Goal: Find specific page/section: Find specific page/section

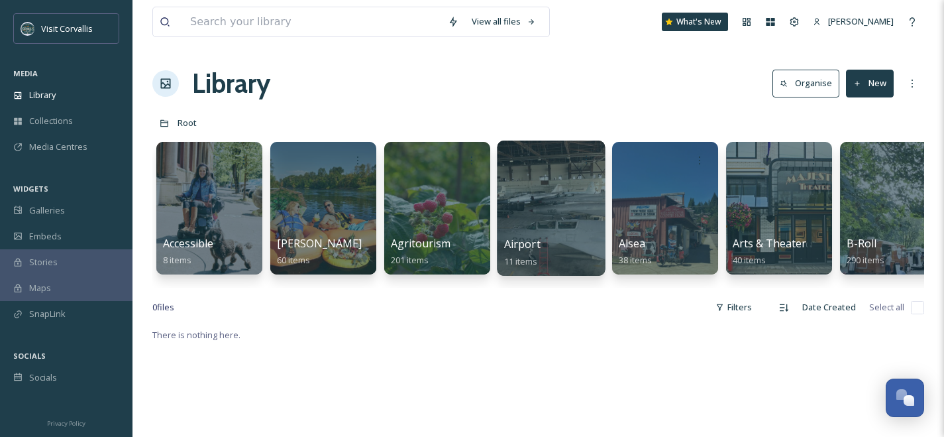
click at [547, 198] on div at bounding box center [551, 208] width 108 height 135
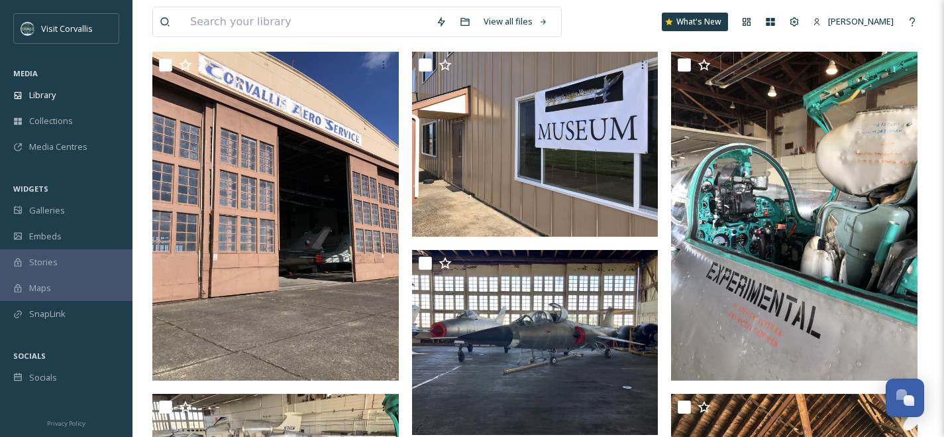
scroll to position [131, 0]
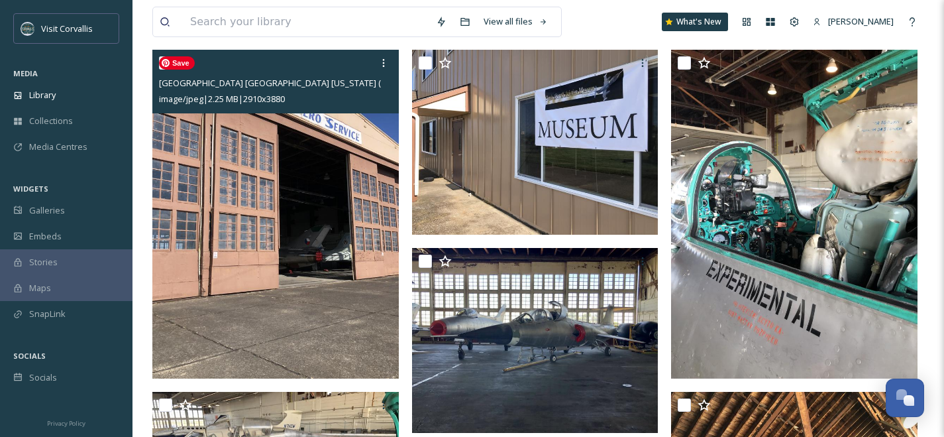
click at [329, 207] on img at bounding box center [275, 214] width 247 height 329
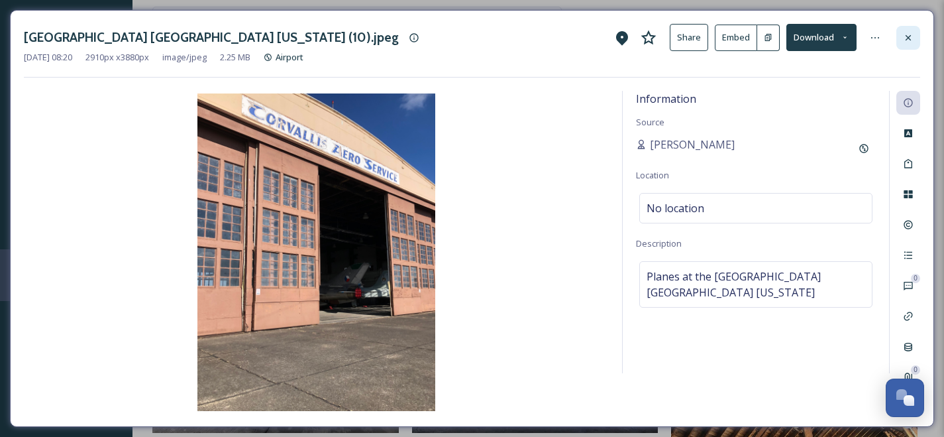
click at [911, 37] on icon at bounding box center [908, 37] width 11 height 11
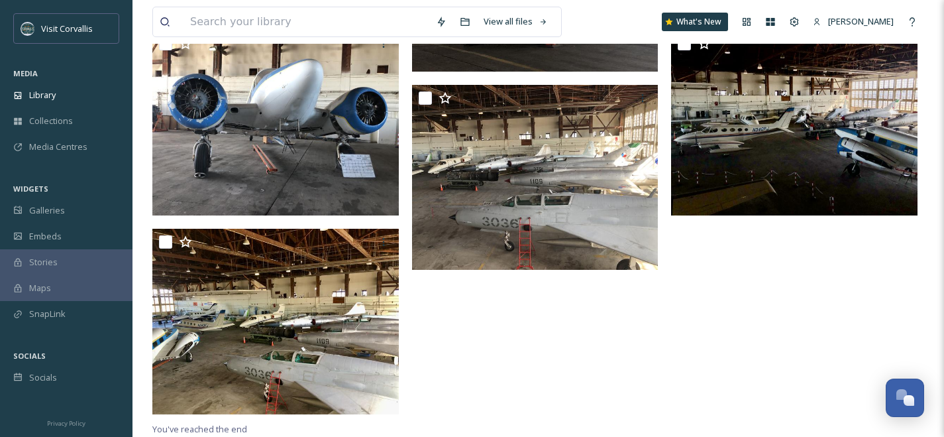
scroll to position [677, 0]
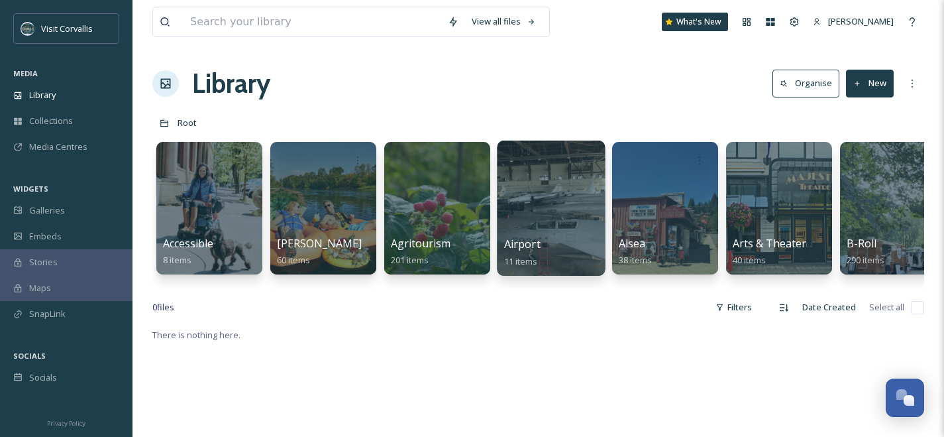
click at [567, 222] on div at bounding box center [551, 208] width 108 height 135
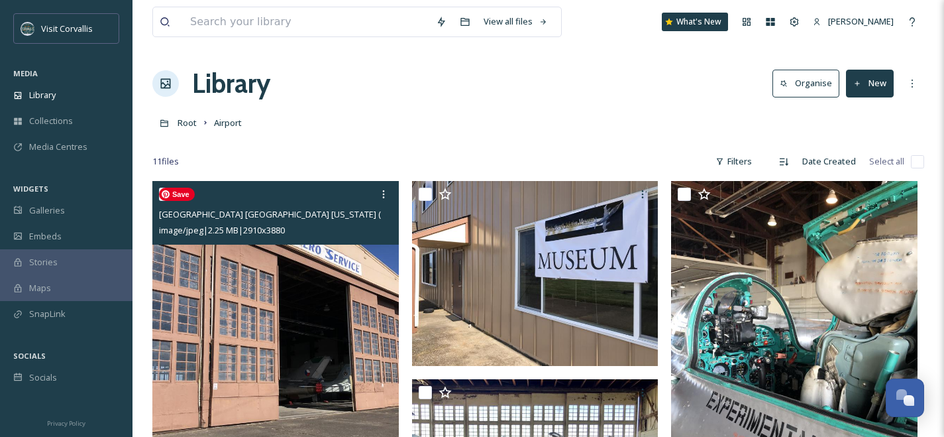
click at [376, 285] on img at bounding box center [275, 345] width 247 height 329
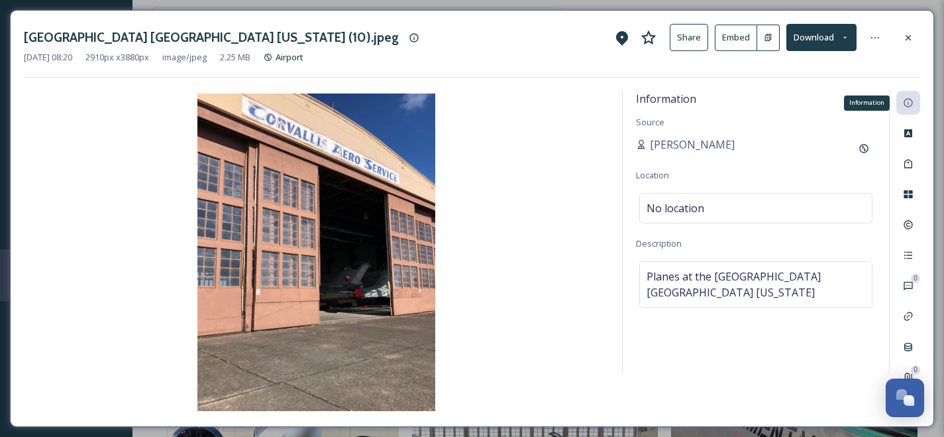
click at [907, 106] on icon at bounding box center [908, 103] width 9 height 9
click at [830, 205] on div "No location" at bounding box center [756, 208] width 233 height 30
click at [830, 208] on input at bounding box center [756, 208] width 232 height 29
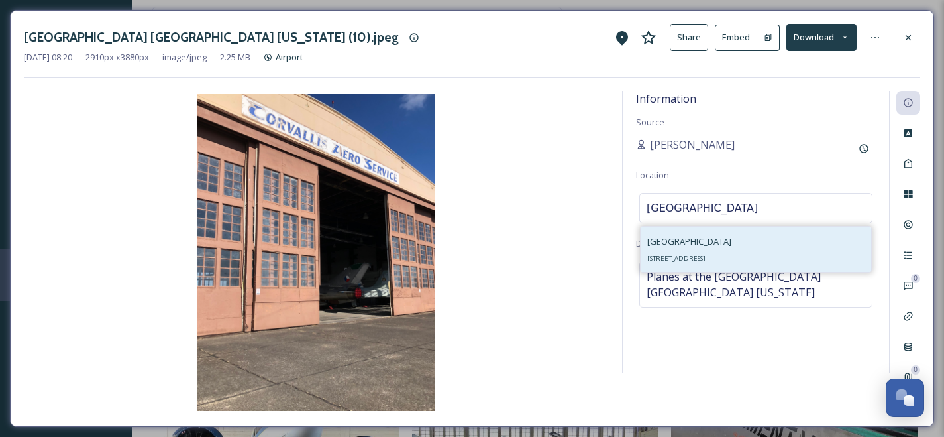
type input "[GEOGRAPHIC_DATA]"
click at [792, 243] on div "[GEOGRAPHIC_DATA] [STREET_ADDRESS]" at bounding box center [756, 249] width 231 height 45
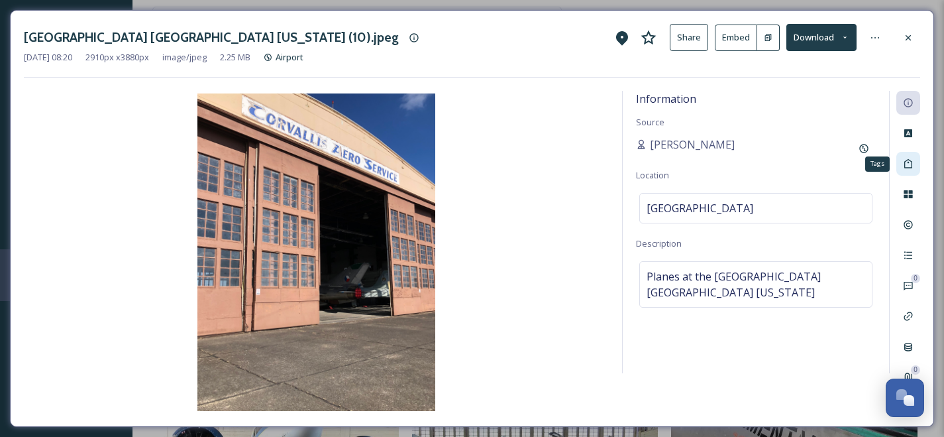
click at [909, 162] on icon at bounding box center [908, 163] width 11 height 11
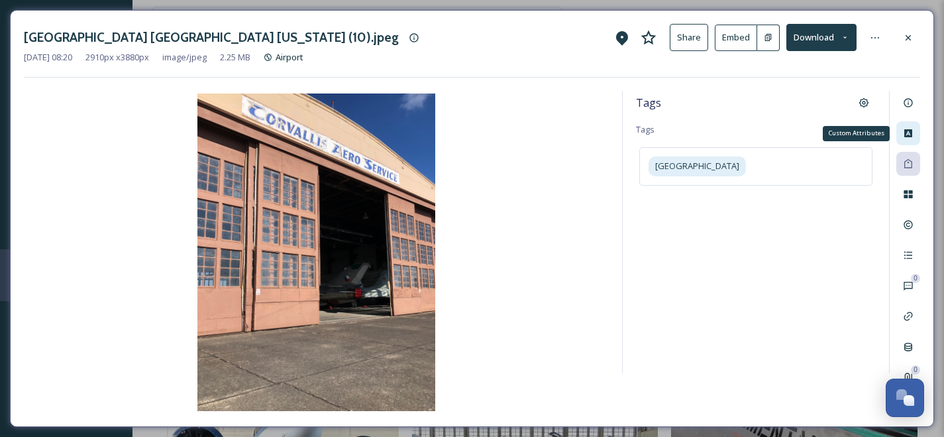
click at [911, 131] on icon at bounding box center [909, 133] width 8 height 8
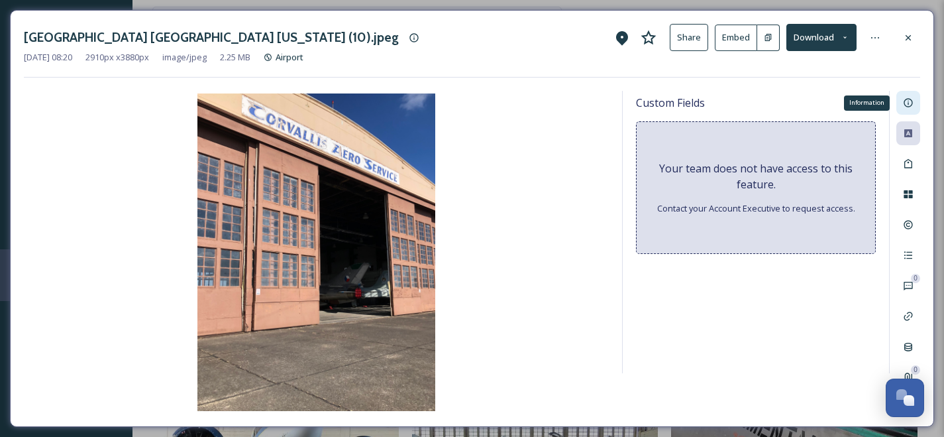
click at [905, 97] on icon at bounding box center [908, 102] width 11 height 11
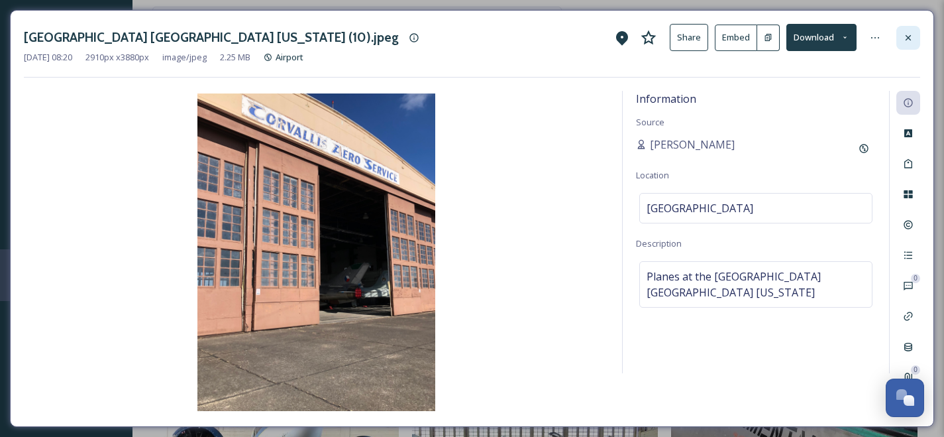
click at [909, 43] on div at bounding box center [909, 38] width 24 height 24
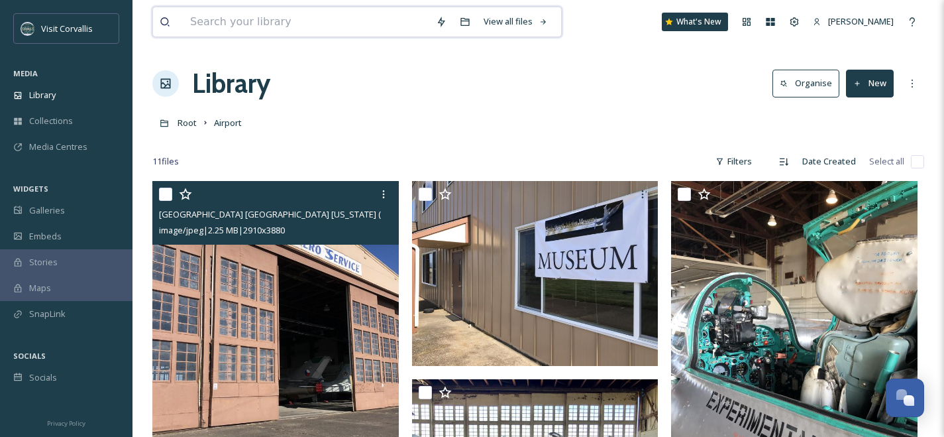
click at [341, 22] on input at bounding box center [307, 21] width 246 height 29
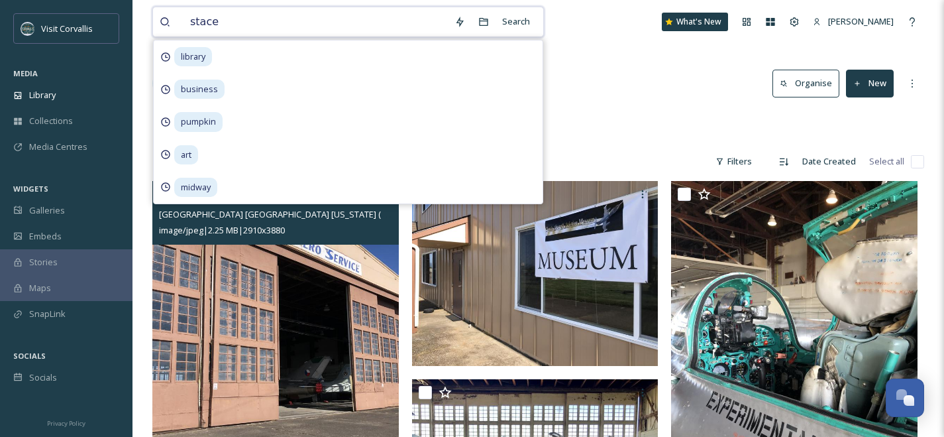
type input "[PERSON_NAME]"
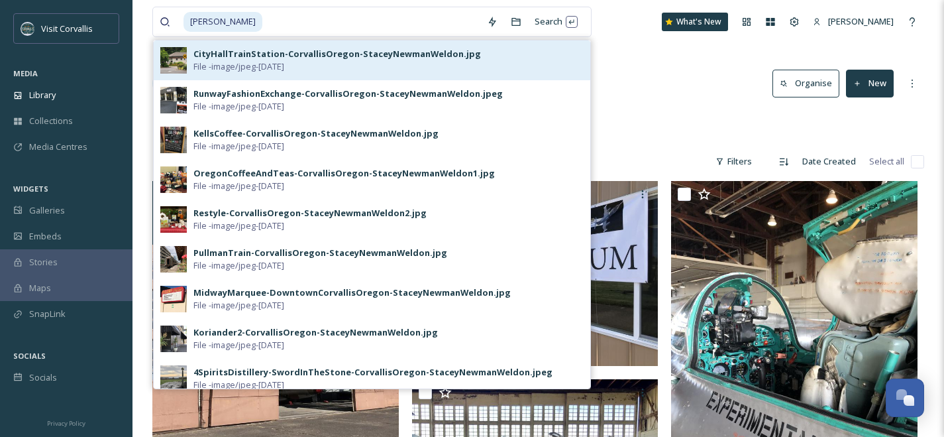
click at [335, 67] on div "CityHallTrainStation-CorvallisOregon-StaceyNewmanWeldon.jpg File - image/jpeg -…" at bounding box center [389, 60] width 390 height 25
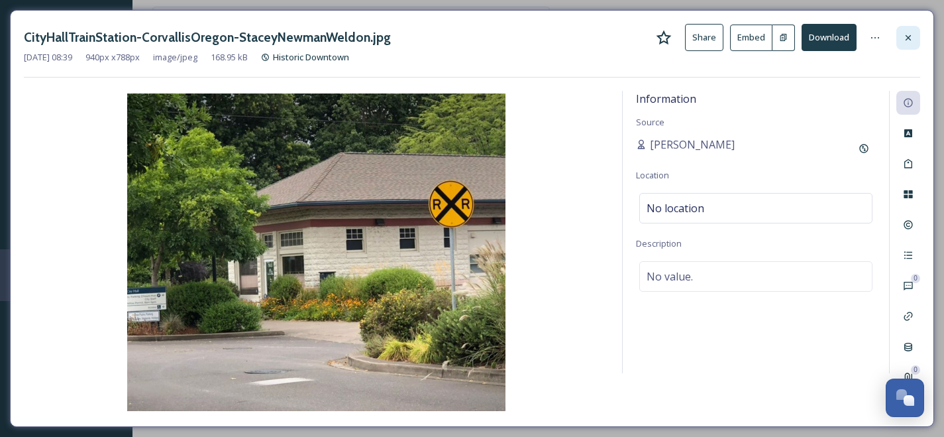
click at [907, 33] on icon at bounding box center [908, 37] width 11 height 11
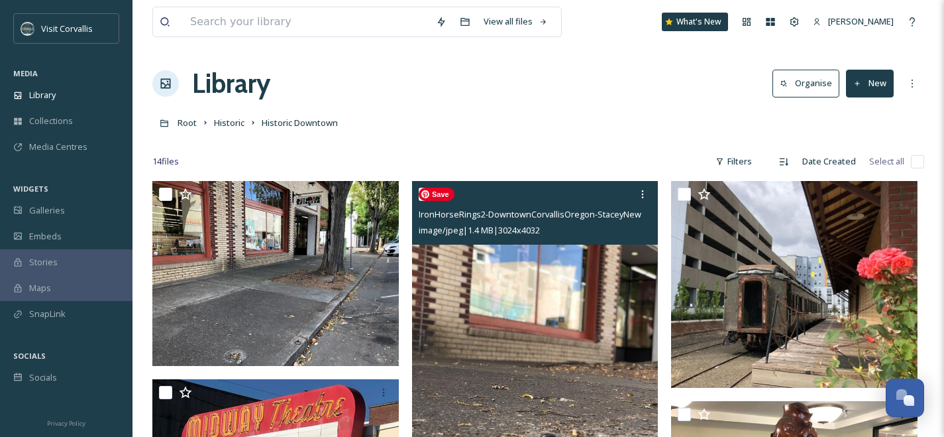
click at [510, 298] on img at bounding box center [535, 345] width 247 height 329
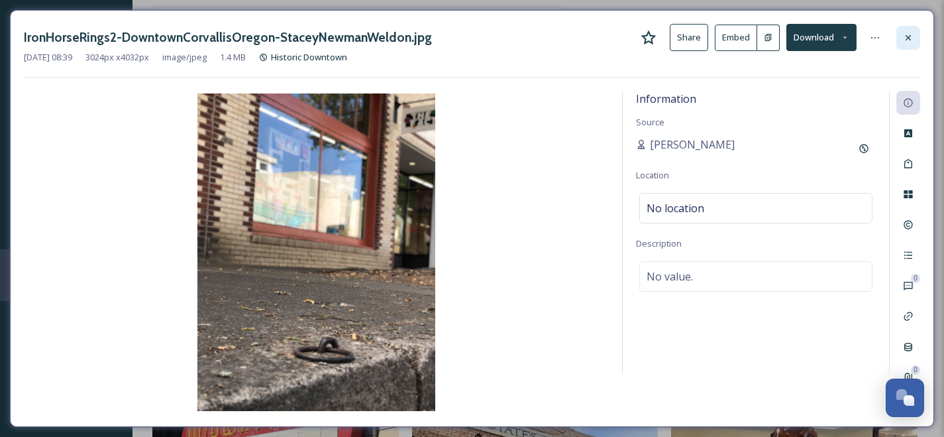
click at [905, 38] on icon at bounding box center [908, 37] width 11 height 11
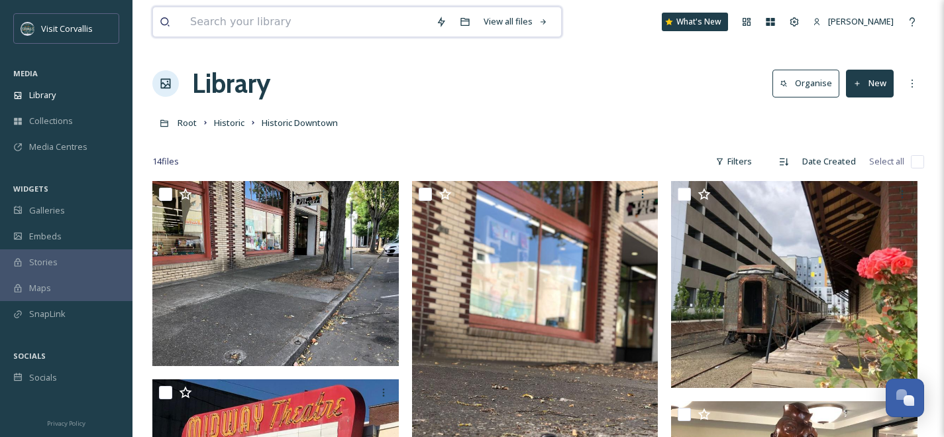
click at [348, 24] on input at bounding box center [307, 21] width 246 height 29
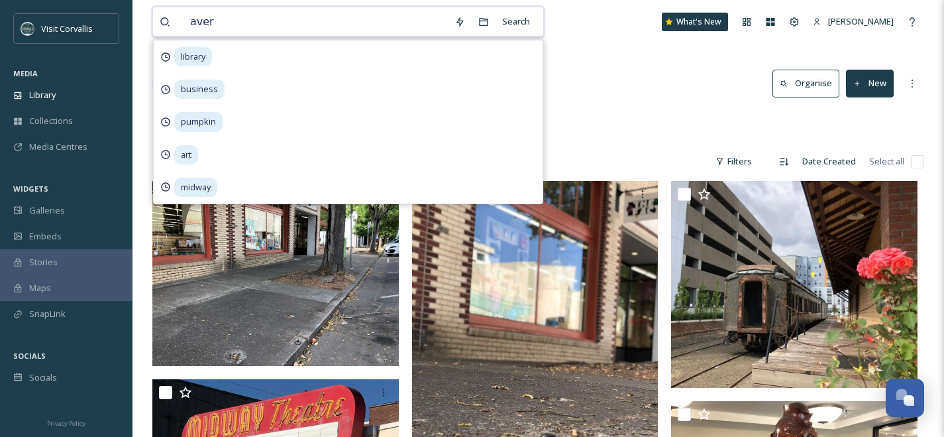
type input "[PERSON_NAME]"
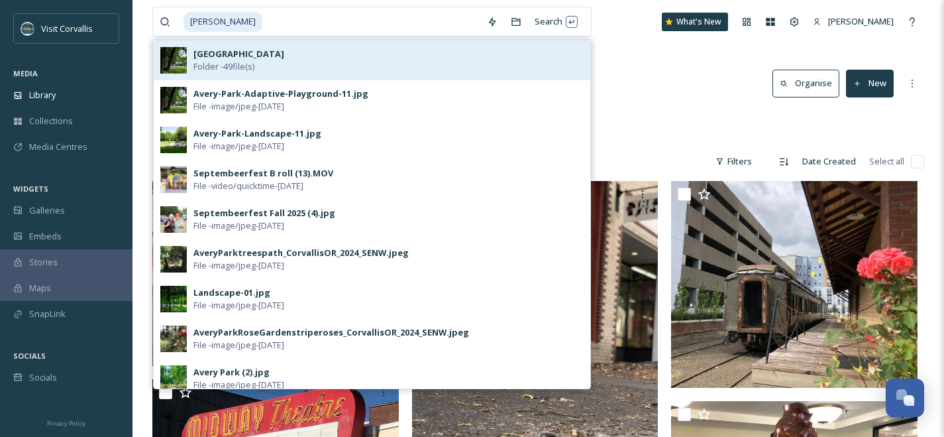
click at [365, 63] on div "Avery Park Folder - 49 file(s)" at bounding box center [389, 60] width 390 height 25
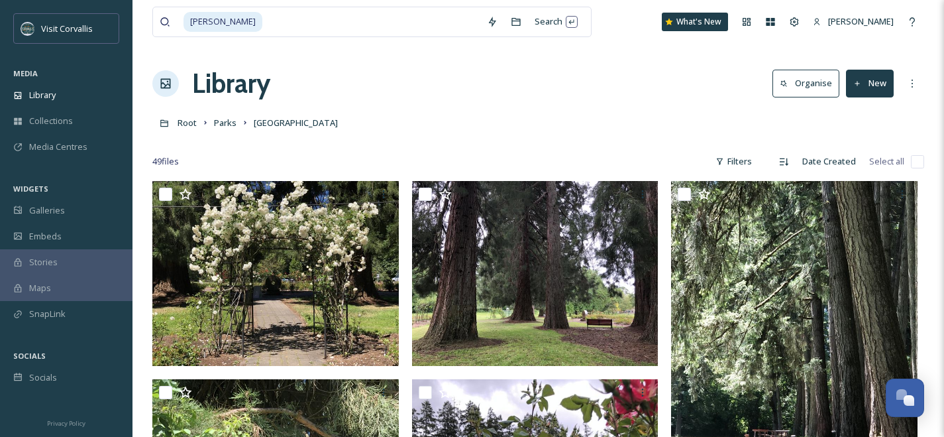
click at [622, 92] on div "Library Organise New" at bounding box center [538, 84] width 772 height 40
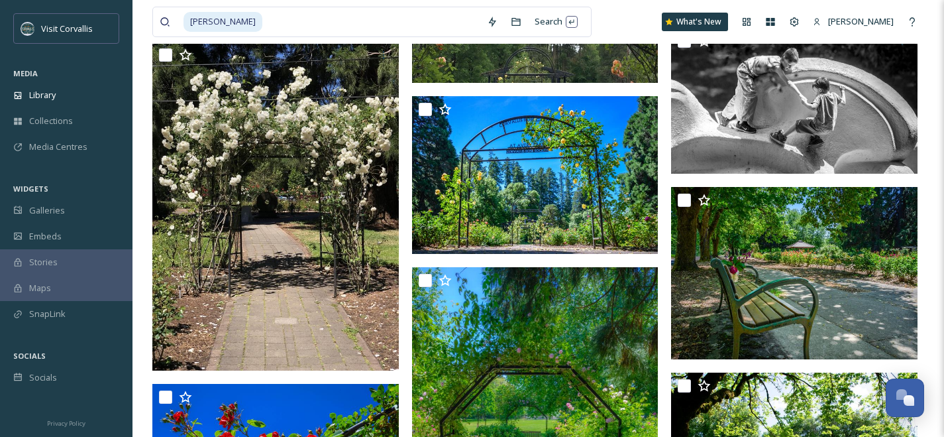
scroll to position [1362, 0]
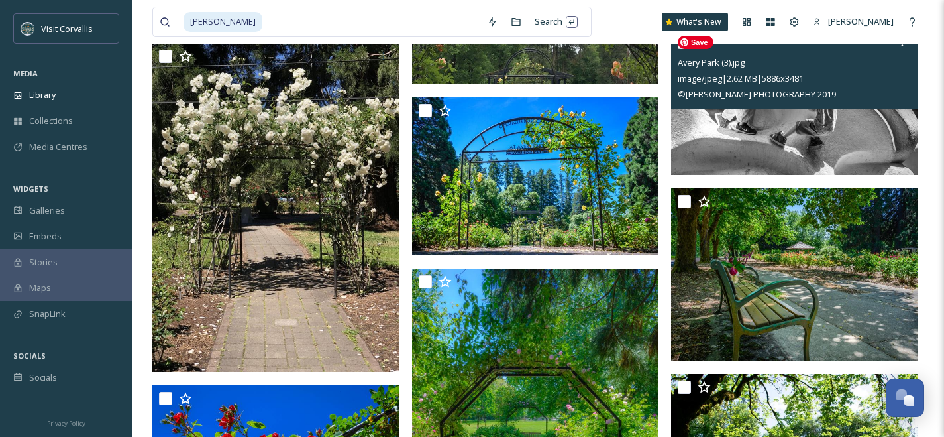
click at [794, 123] on img at bounding box center [794, 102] width 247 height 146
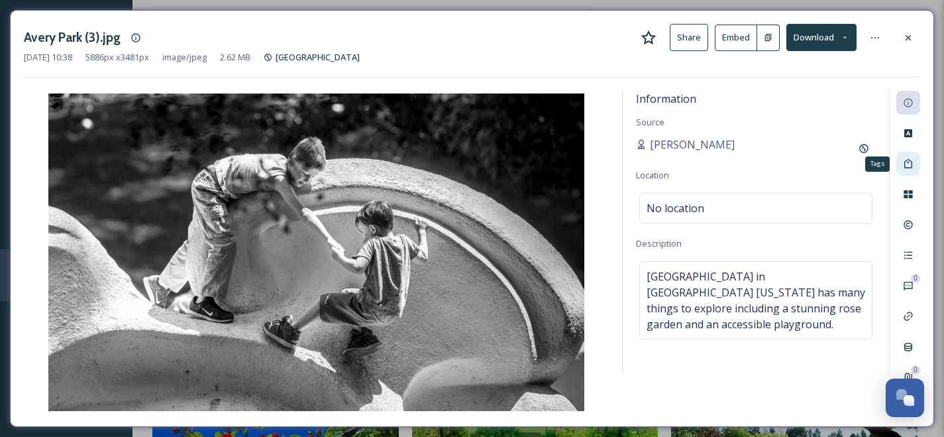
click at [911, 163] on icon at bounding box center [908, 163] width 11 height 11
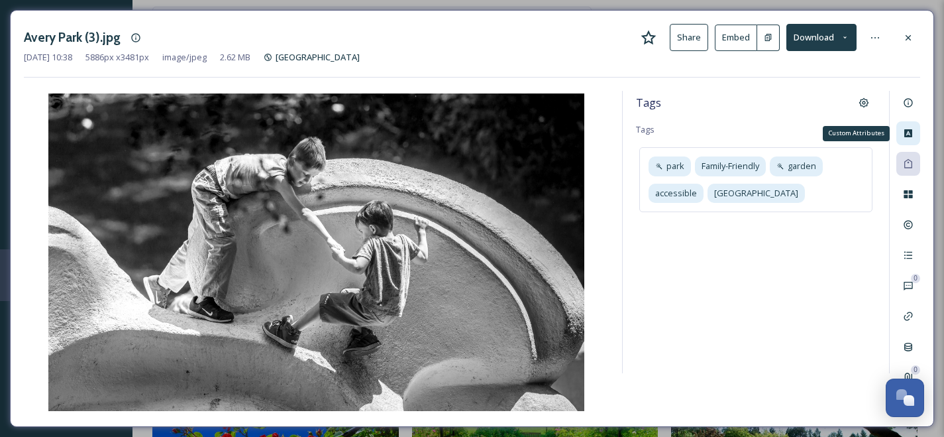
click at [903, 128] on icon at bounding box center [908, 133] width 11 height 11
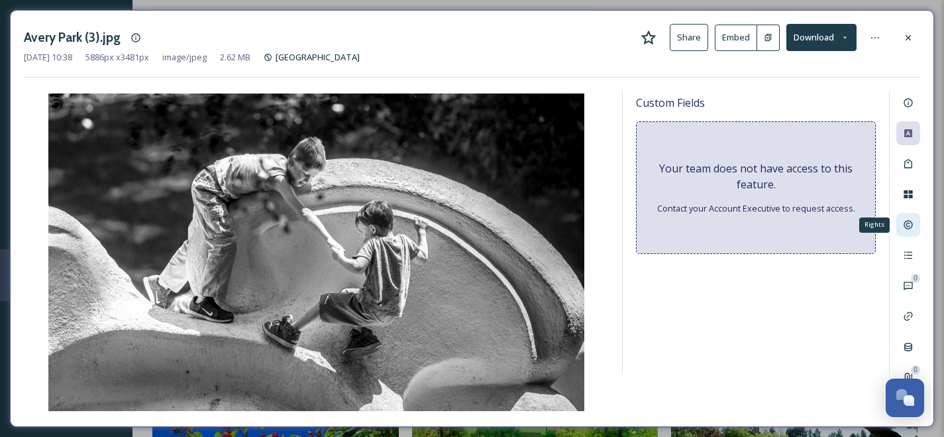
click at [911, 219] on icon at bounding box center [908, 224] width 11 height 11
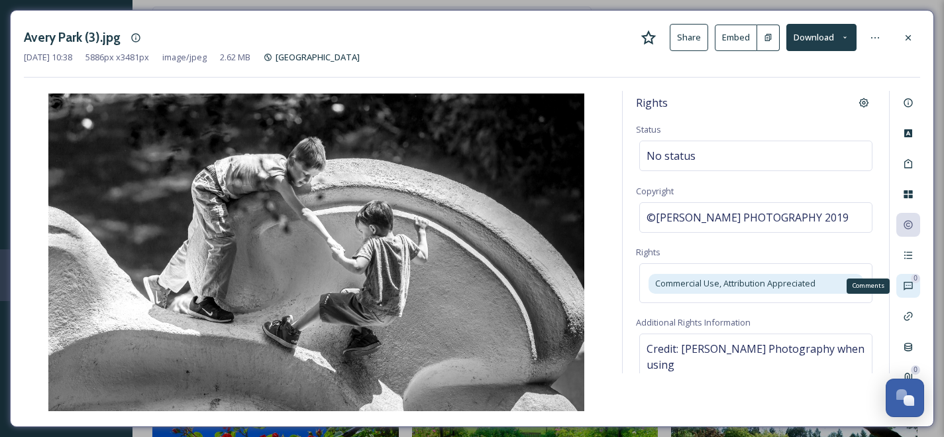
click at [907, 281] on icon at bounding box center [908, 285] width 11 height 11
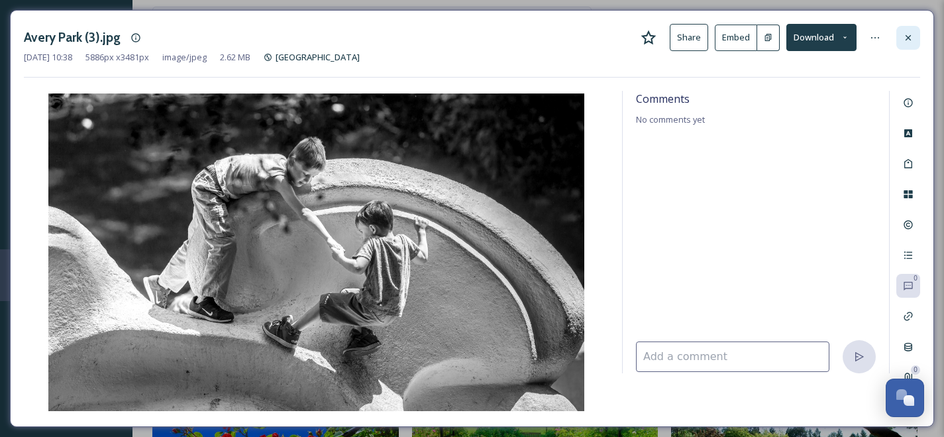
click at [911, 36] on icon at bounding box center [908, 37] width 11 height 11
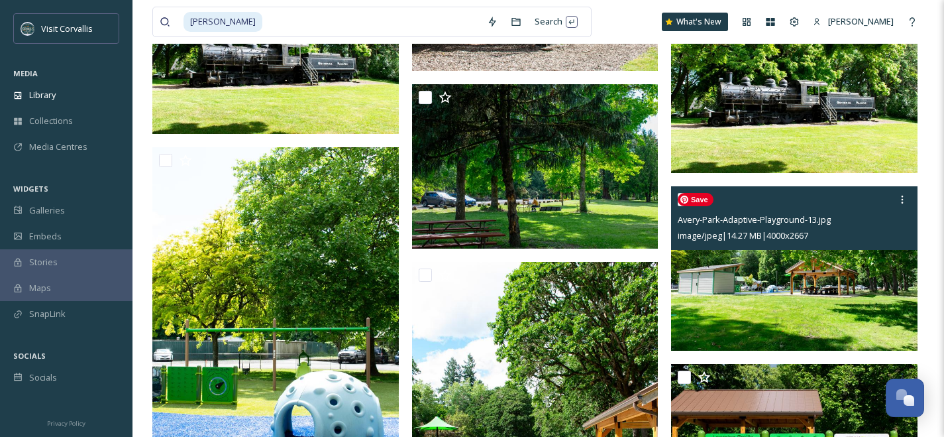
scroll to position [3052, 0]
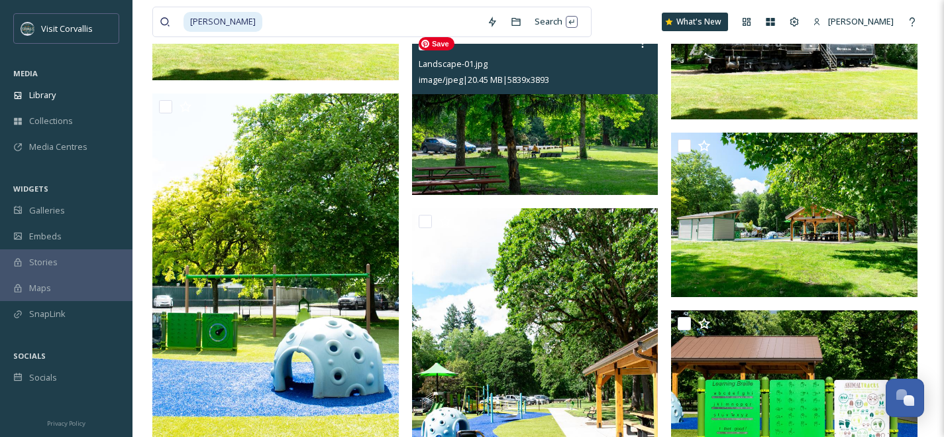
click at [587, 165] on img at bounding box center [535, 112] width 247 height 164
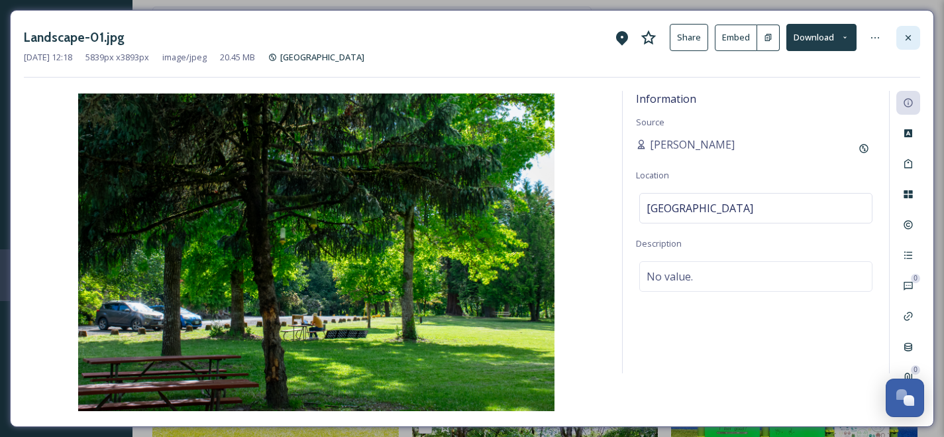
click at [906, 39] on icon at bounding box center [908, 36] width 5 height 5
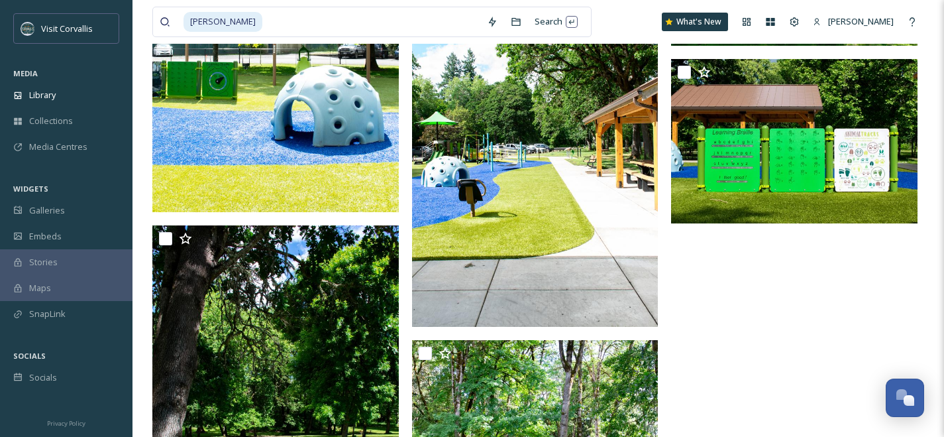
scroll to position [3298, 0]
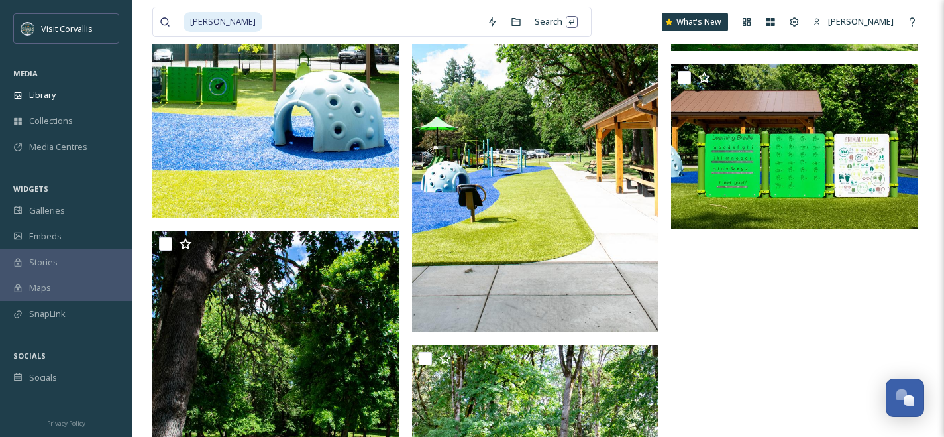
click at [585, 230] on img at bounding box center [535, 147] width 247 height 370
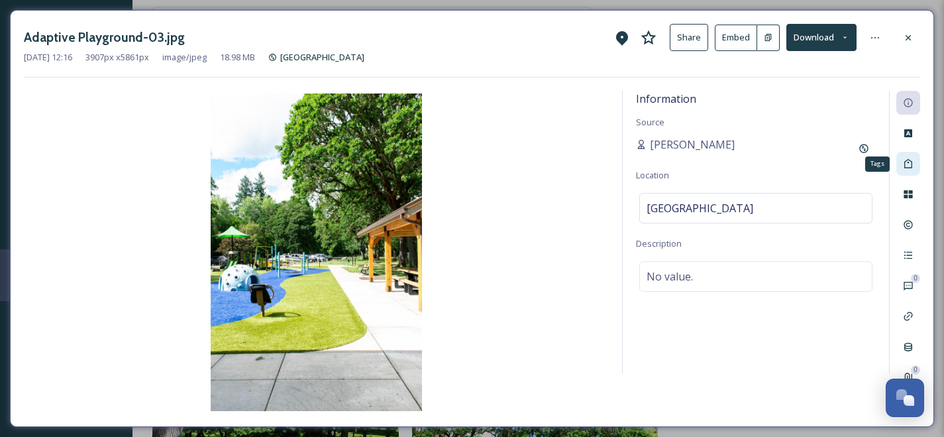
click at [911, 160] on icon at bounding box center [909, 163] width 8 height 9
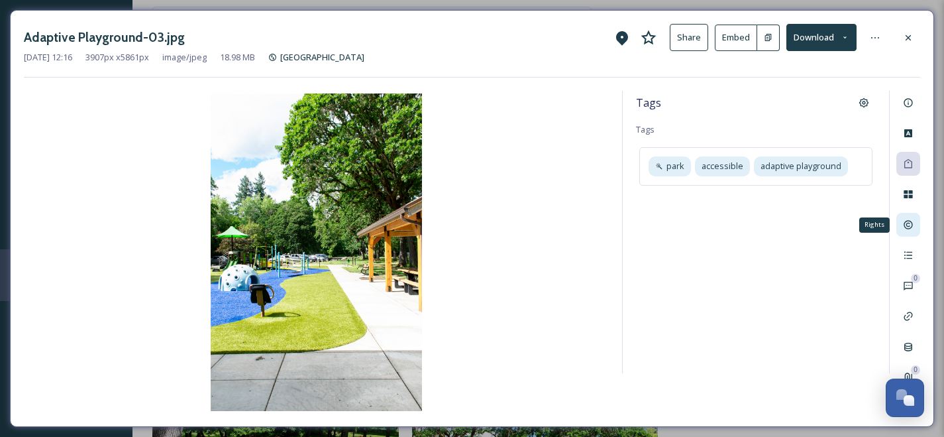
click at [905, 227] on icon at bounding box center [908, 224] width 11 height 11
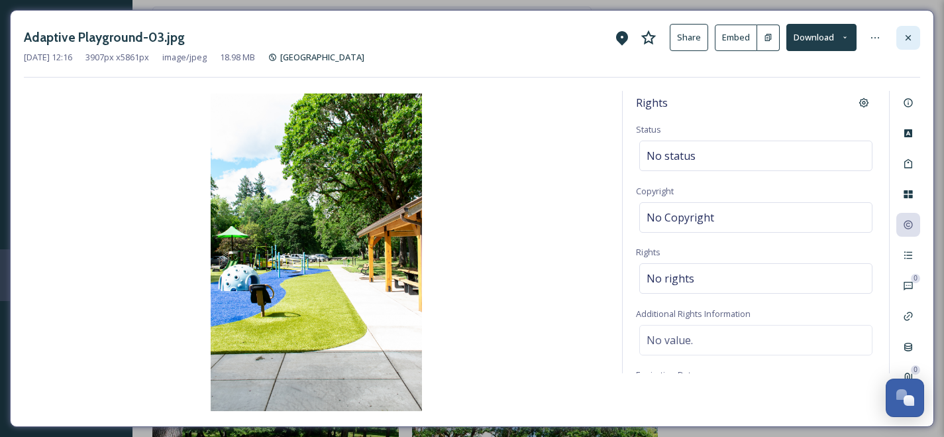
click at [911, 36] on icon at bounding box center [908, 37] width 11 height 11
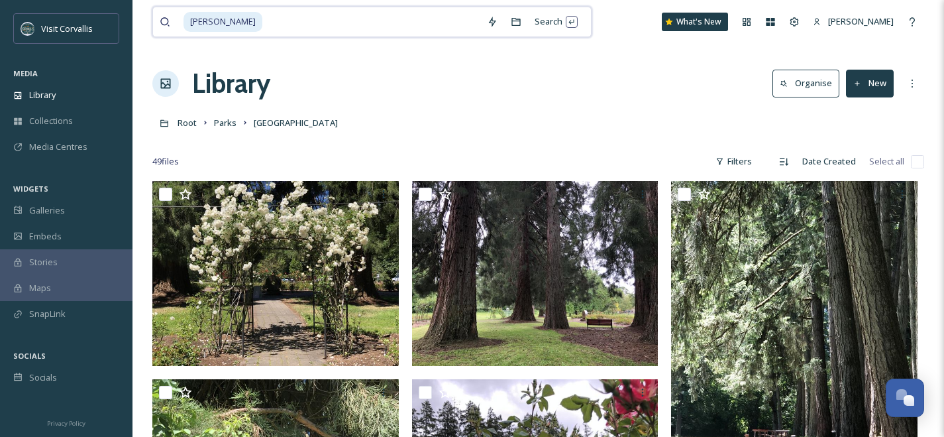
click at [387, 23] on input at bounding box center [372, 21] width 217 height 29
type input "a"
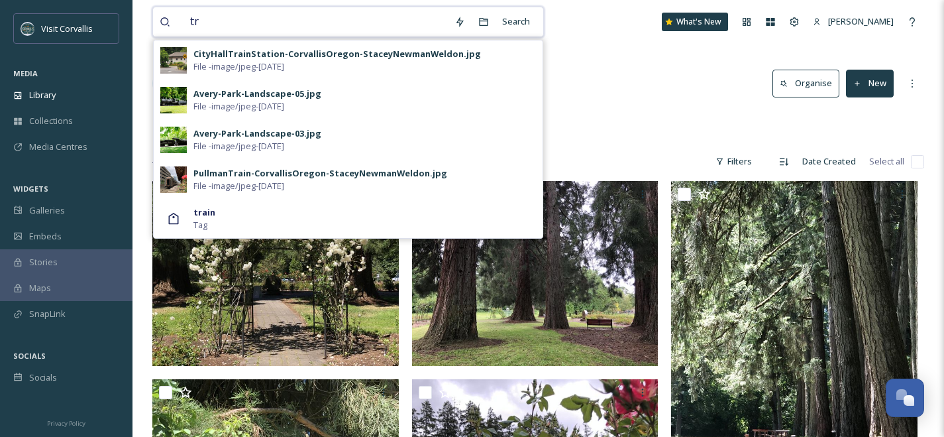
type input "t"
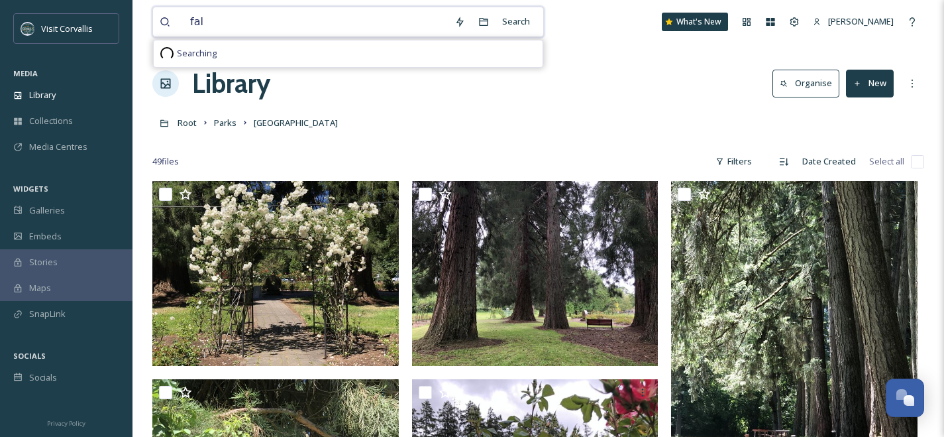
type input "fall"
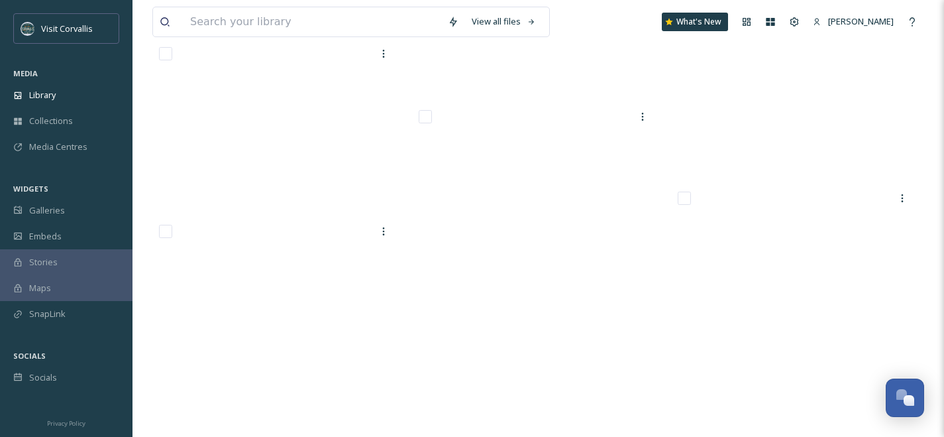
scroll to position [10140, 0]
